Goal: Information Seeking & Learning: Learn about a topic

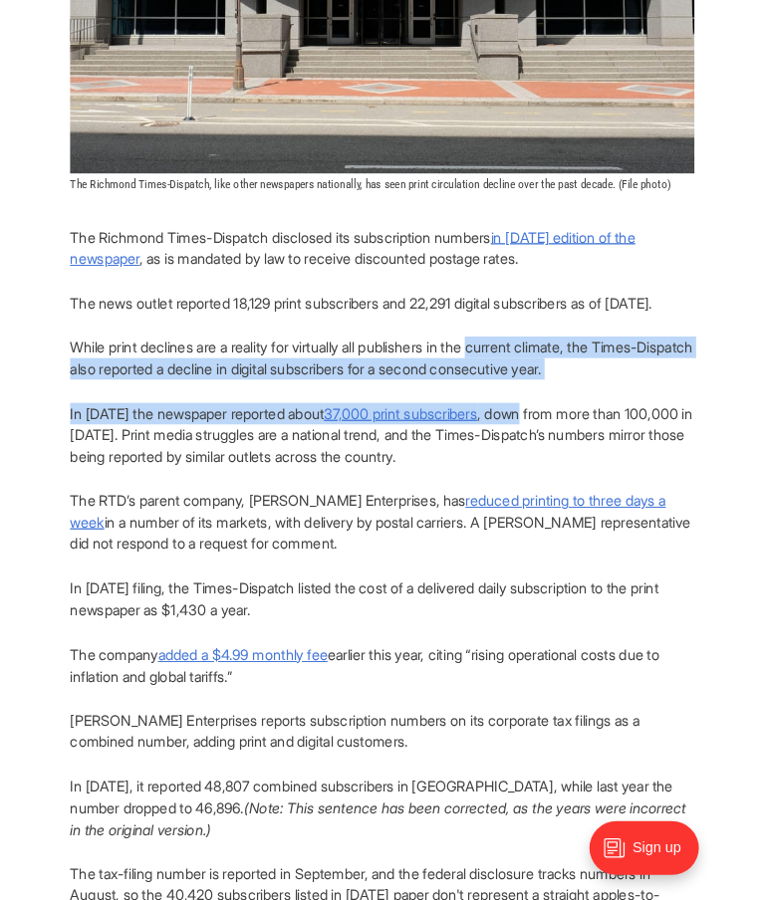
scroll to position [744, 0]
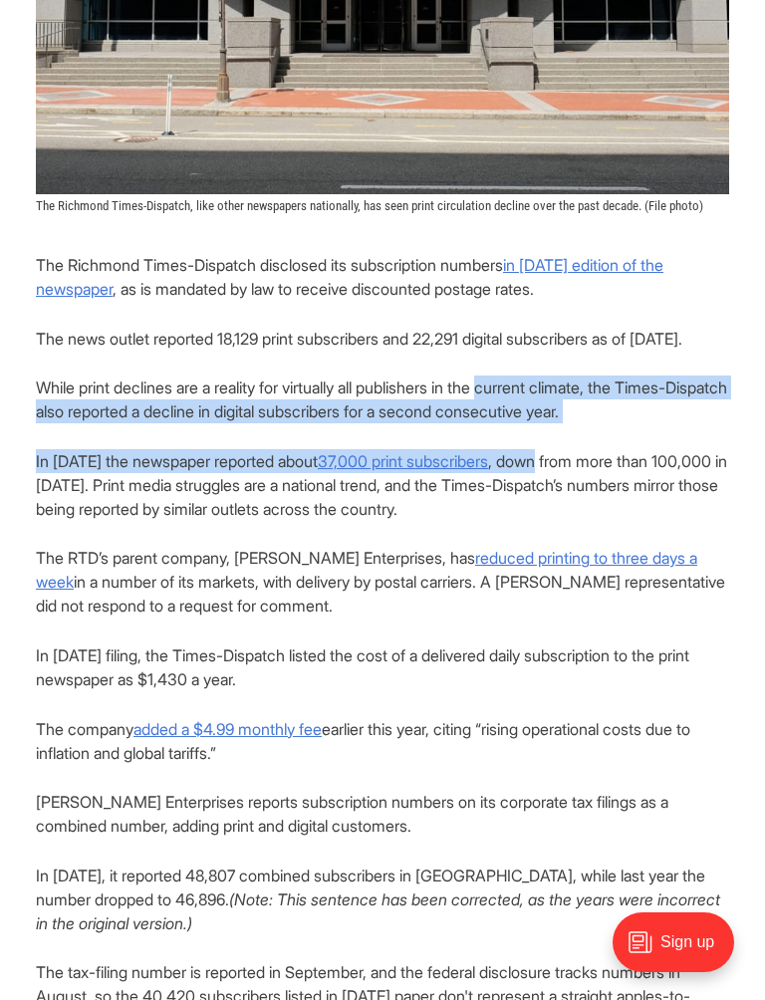
click at [453, 254] on p "The Richmond Times-Dispatch disclosed its subscription numbers in Friday’s edit…" at bounding box center [382, 277] width 693 height 48
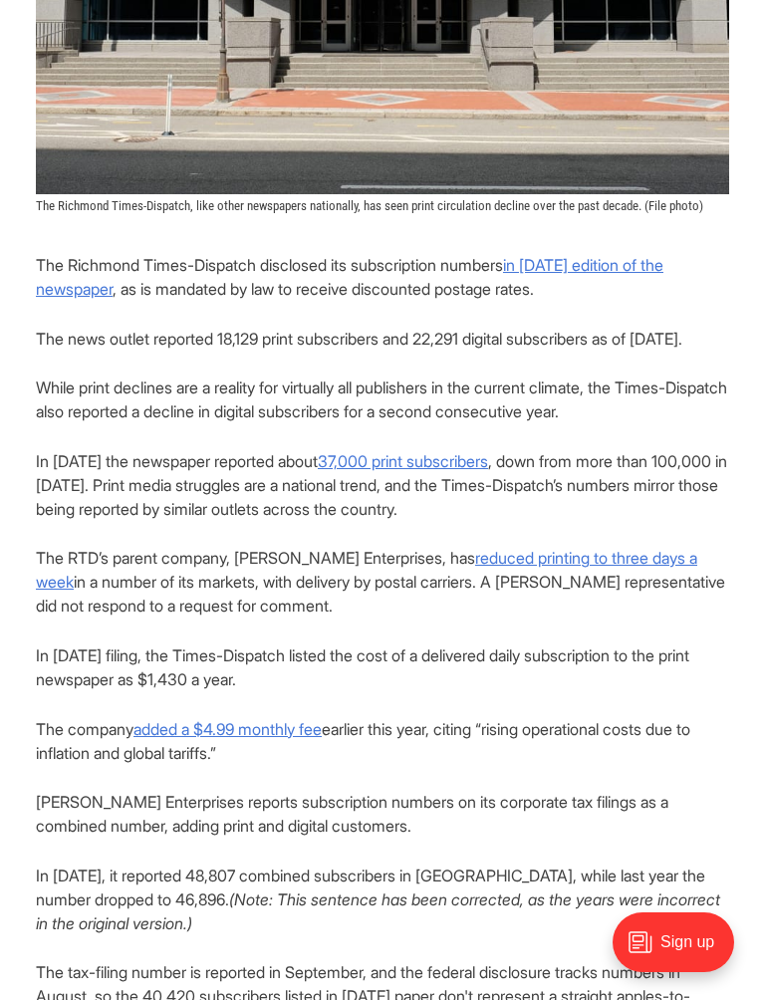
click at [622, 265] on u "in Friday’s edition of the newspaper" at bounding box center [349, 277] width 627 height 44
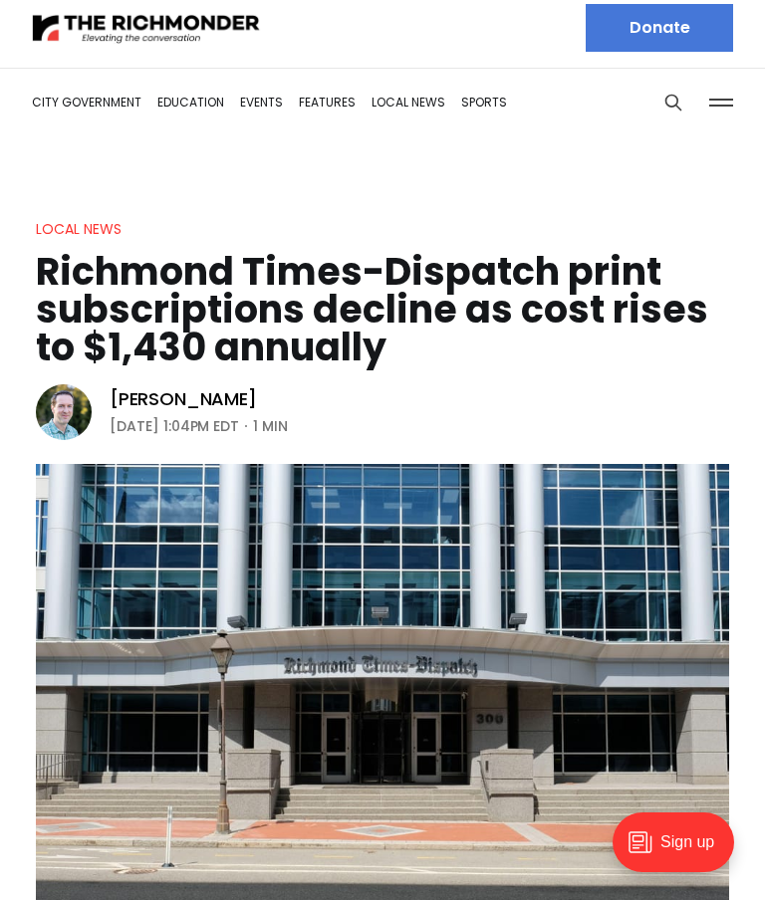
scroll to position [0, 0]
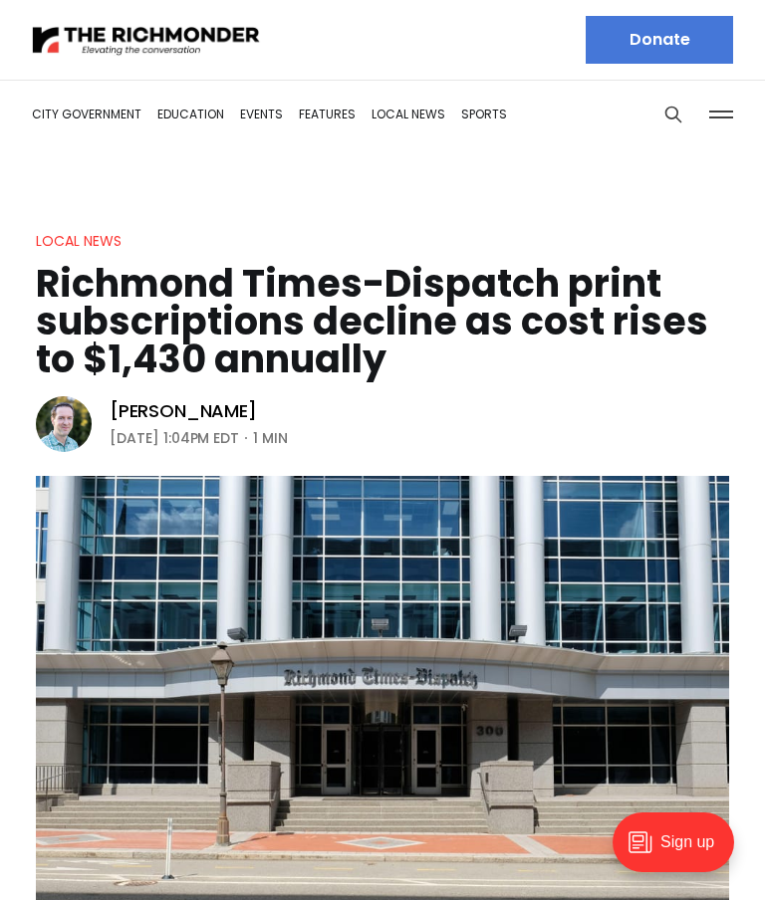
click at [208, 12] on div at bounding box center [146, 40] width 229 height 80
click at [207, 45] on img at bounding box center [146, 40] width 229 height 35
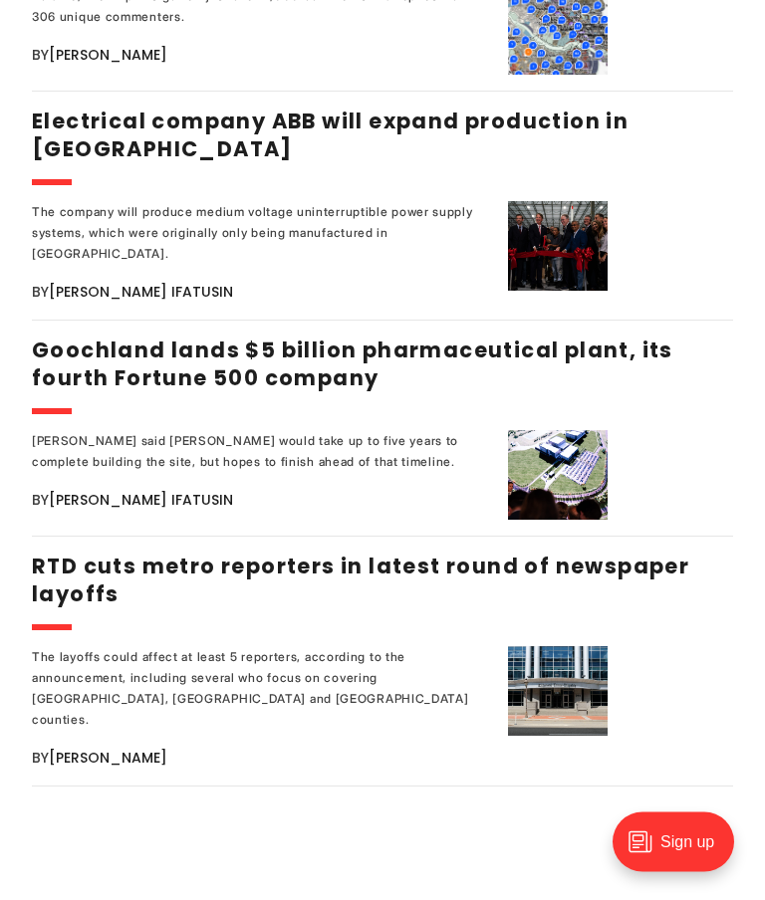
scroll to position [2877, 0]
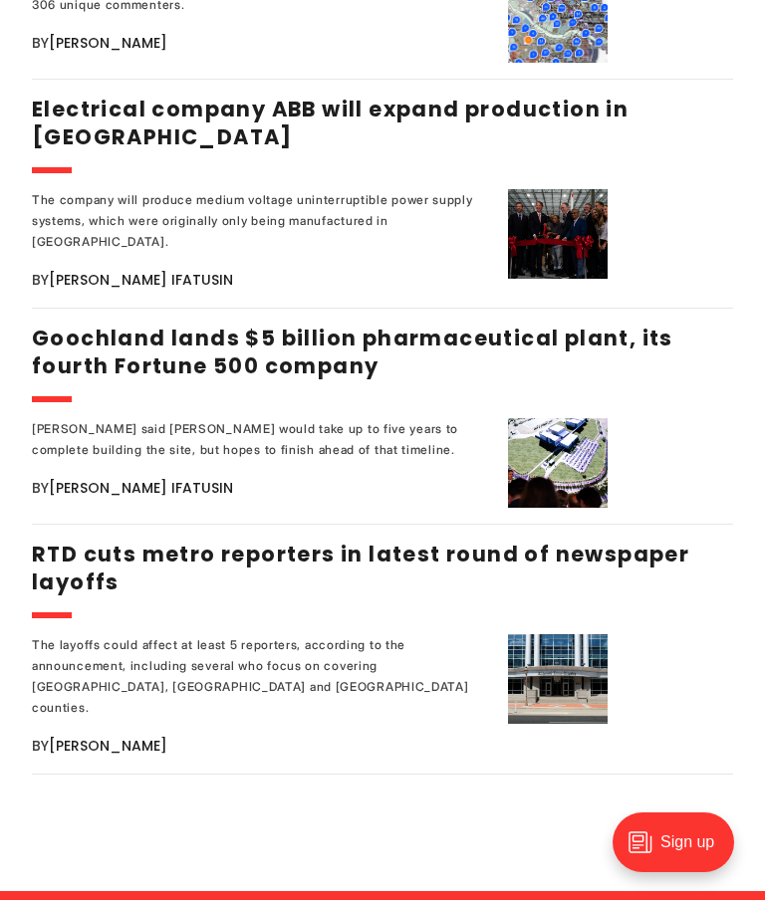
click at [275, 540] on link "RTD cuts metro reporters in latest round of newspaper layoffs" at bounding box center [360, 568] width 657 height 57
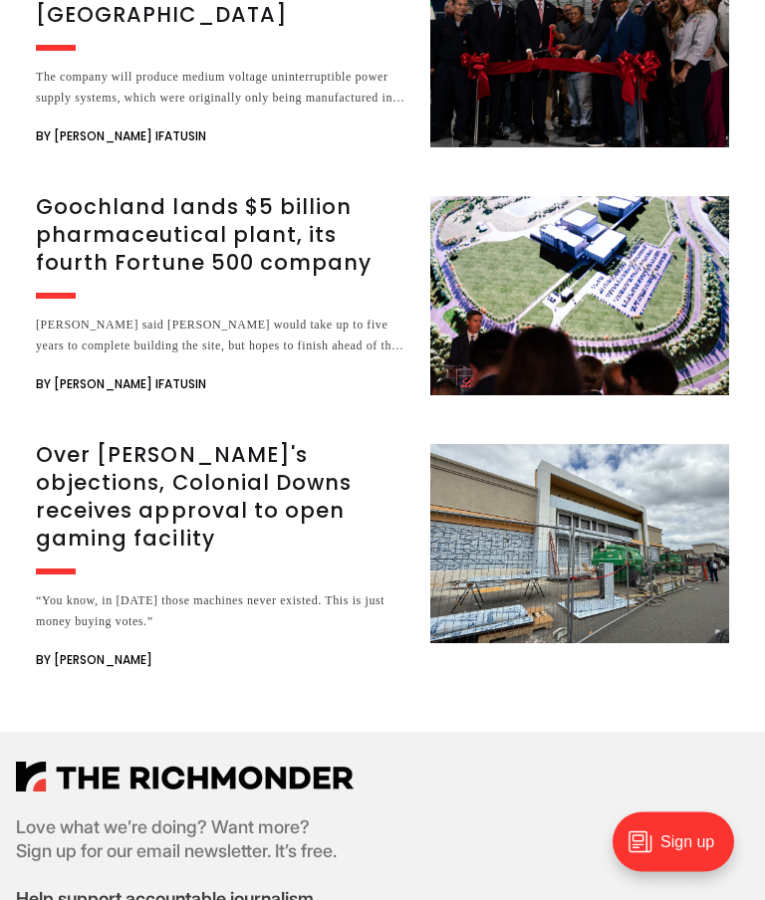
scroll to position [2702, 0]
click at [274, 441] on h3 "Over Henrico's objections, Colonial Downs receives approval to open gaming faci…" at bounding box center [221, 497] width 370 height 112
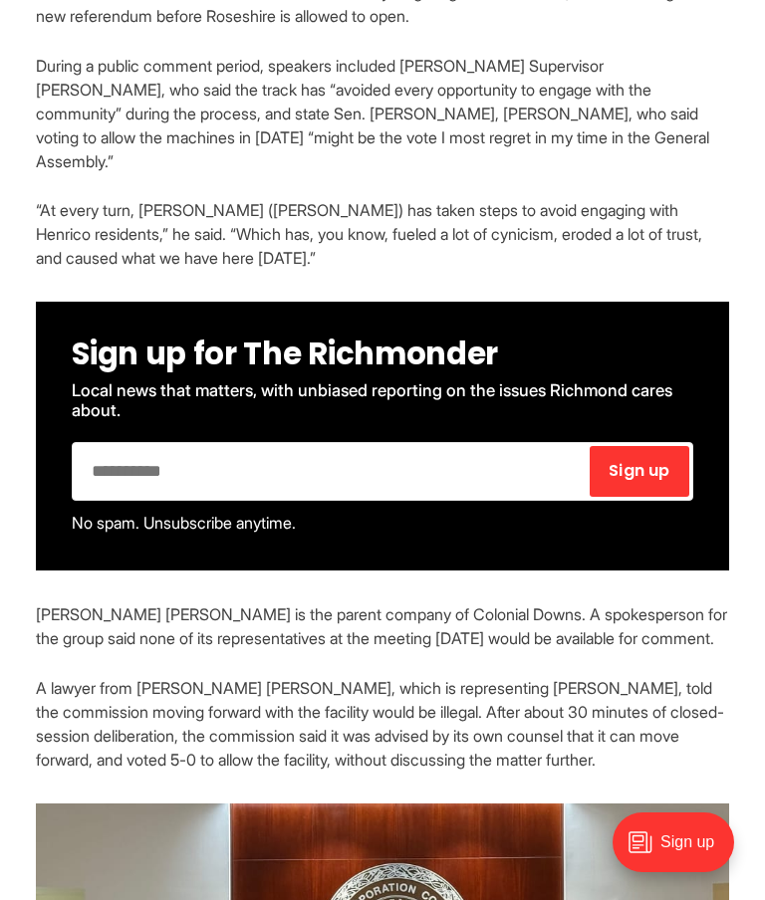
scroll to position [1957, 0]
